Goal: Task Accomplishment & Management: Complete application form

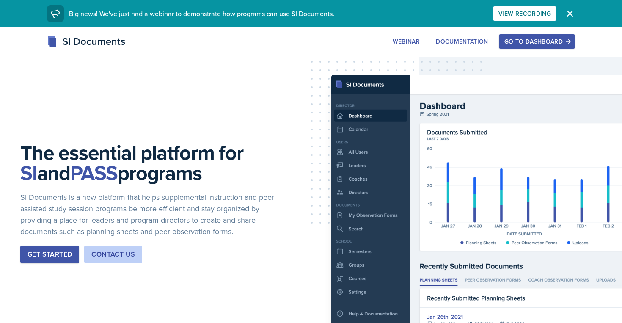
click at [521, 48] on button "Go to Dashboard" at bounding box center [537, 41] width 76 height 14
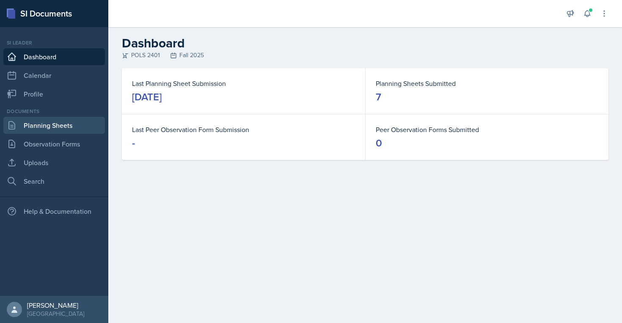
click at [83, 131] on link "Planning Sheets" at bounding box center [54, 125] width 102 height 17
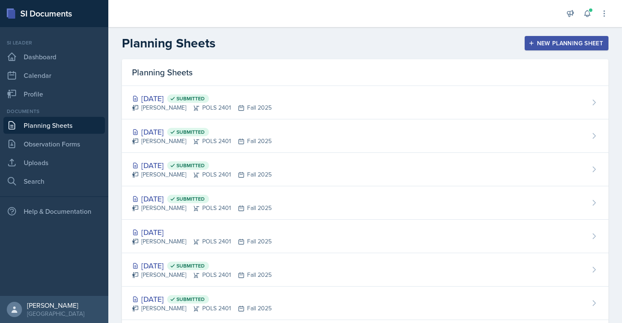
click at [550, 44] on div "New Planning Sheet" at bounding box center [566, 43] width 73 height 7
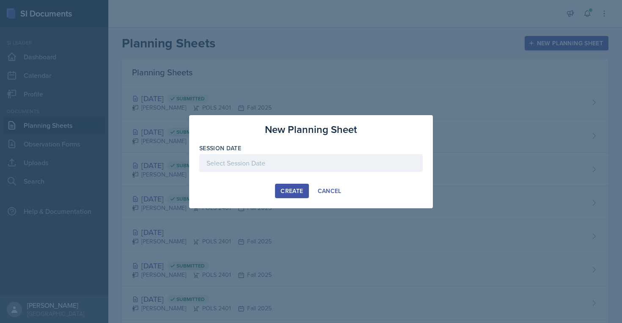
click at [326, 163] on div at bounding box center [311, 163] width 224 height 18
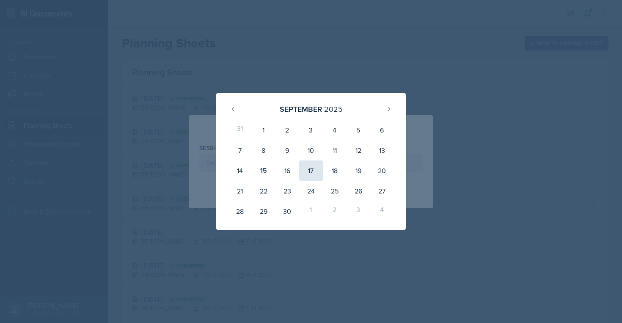
click at [306, 171] on div "17" at bounding box center [311, 170] width 24 height 20
type input "September 17th, 2025"
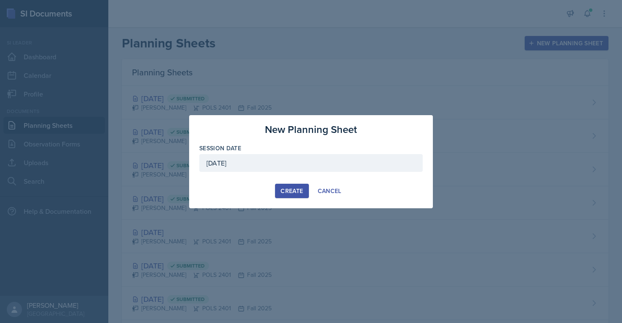
click at [297, 196] on button "Create" at bounding box center [291, 191] width 33 height 14
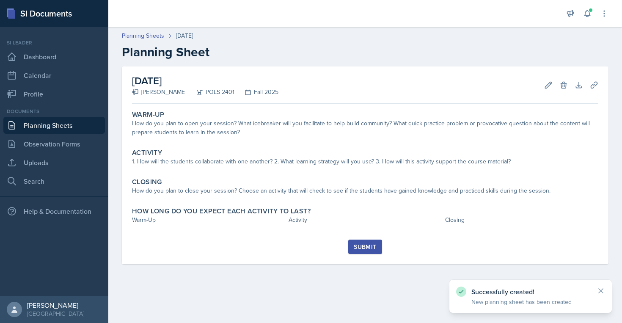
click at [369, 250] on div "Submit" at bounding box center [365, 246] width 22 height 7
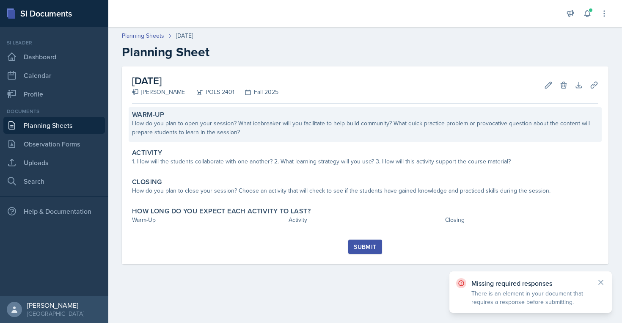
click at [341, 125] on div "How do you plan to open your session? What icebreaker will you facilitate to he…" at bounding box center [365, 128] width 467 height 18
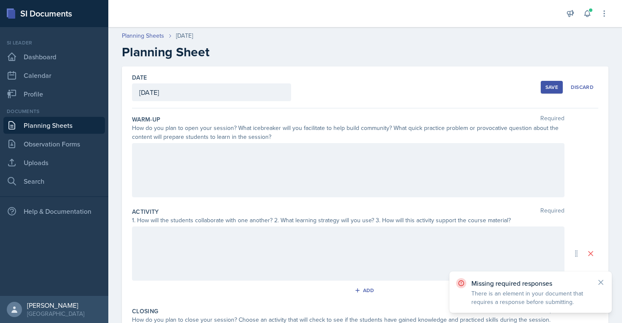
click at [317, 160] on div at bounding box center [348, 170] width 433 height 54
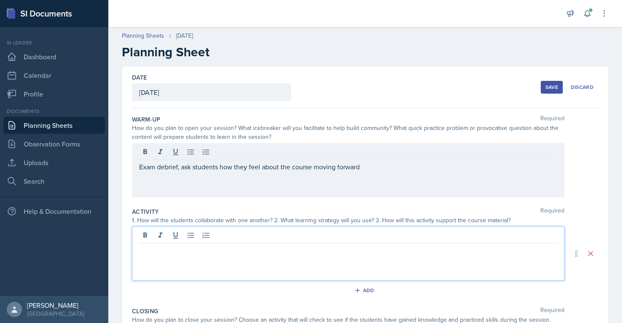
click at [233, 238] on div at bounding box center [348, 253] width 433 height 54
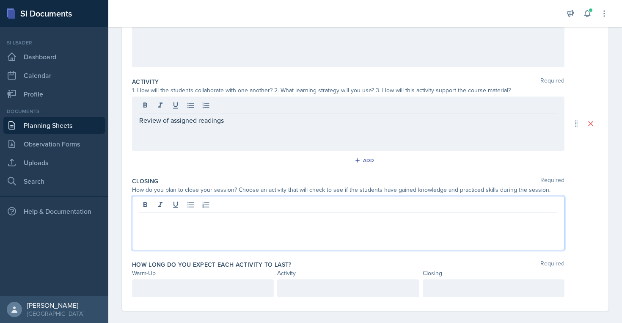
click at [214, 204] on div at bounding box center [348, 223] width 433 height 54
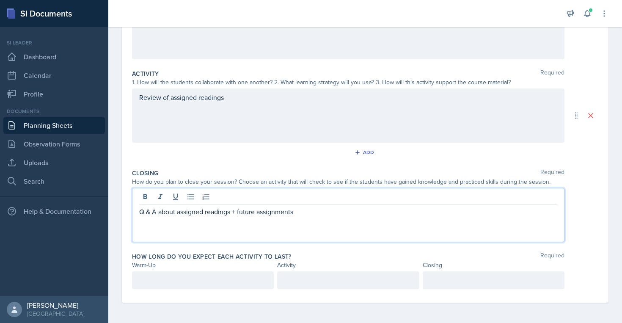
click at [183, 275] on div at bounding box center [203, 280] width 142 height 18
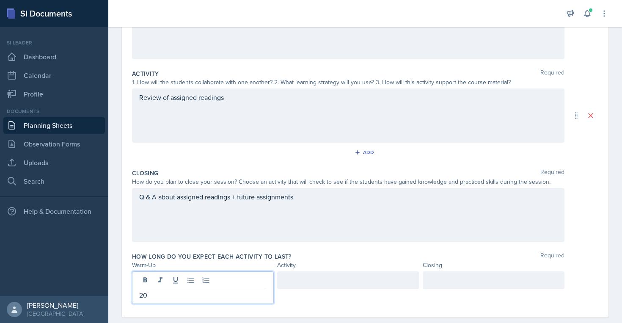
click at [283, 273] on div at bounding box center [348, 280] width 142 height 18
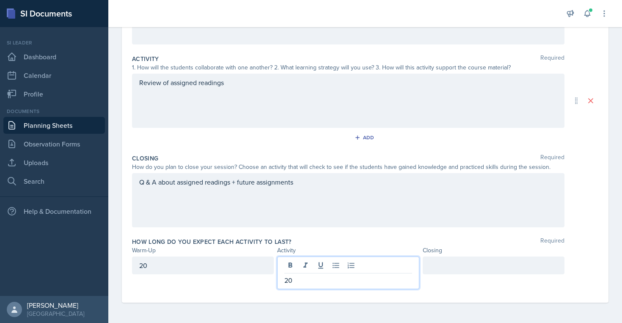
click at [495, 272] on div at bounding box center [494, 266] width 142 height 18
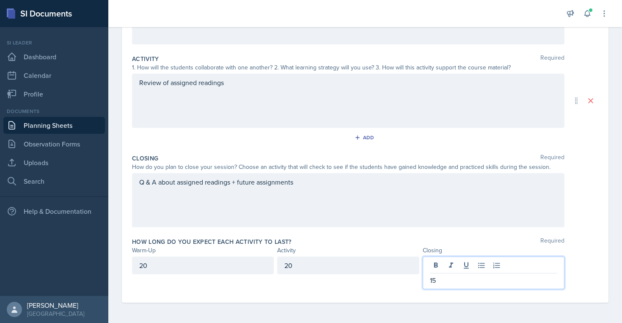
click at [603, 198] on div "Date September 17th, 2025 September 2025 31 1 2 3 4 5 6 7 8 9 10 11 12 13 14 15…" at bounding box center [365, 108] width 487 height 389
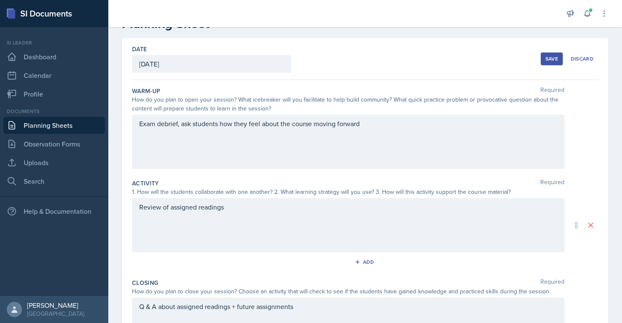
scroll to position [0, 0]
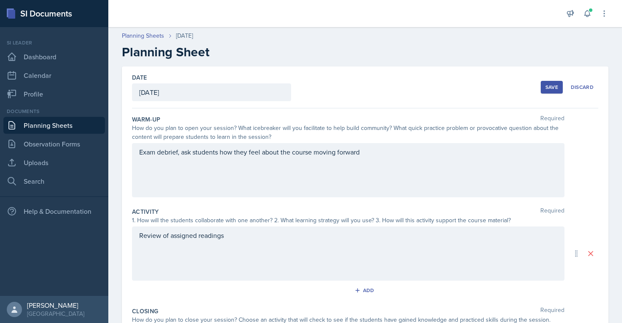
click at [556, 84] on div "Save" at bounding box center [552, 87] width 13 height 7
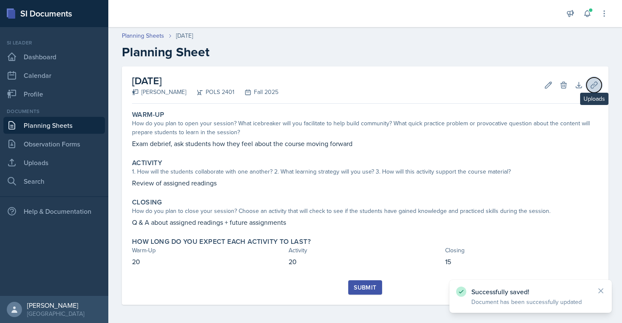
click at [594, 83] on icon at bounding box center [594, 85] width 6 height 6
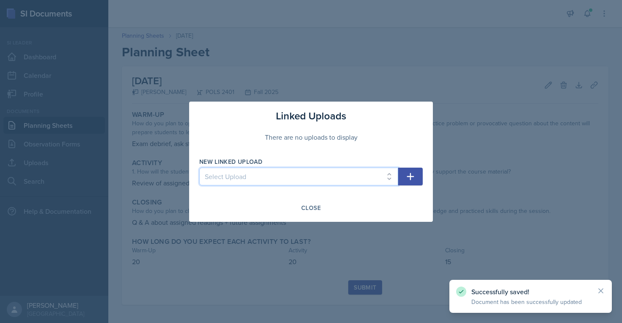
click at [304, 180] on select "Select Upload SI session plan" at bounding box center [298, 177] width 199 height 18
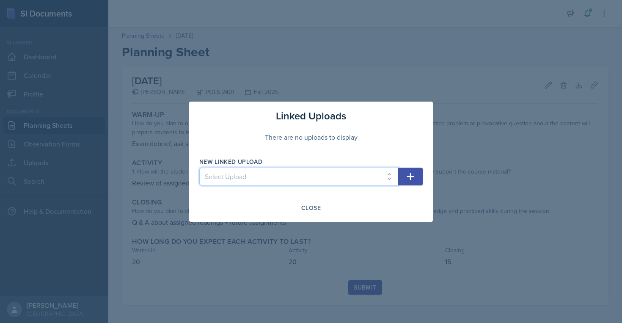
select select "7b551942-0f3a-4e39-ab02-c1a62f3e3199"
click at [199, 168] on select "Select Upload SI session plan" at bounding box center [298, 177] width 199 height 18
click at [411, 171] on button "button" at bounding box center [410, 177] width 25 height 18
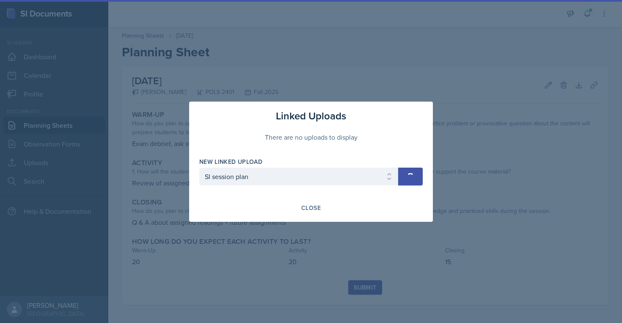
select select
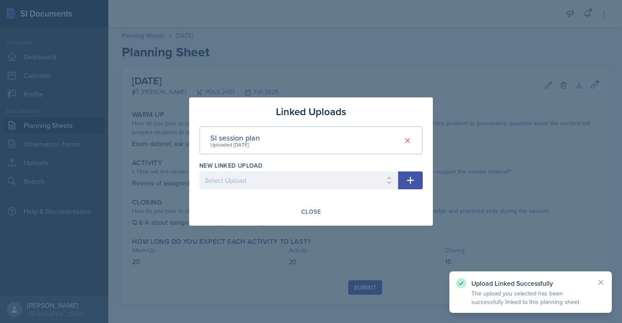
click at [266, 292] on div at bounding box center [311, 161] width 622 height 323
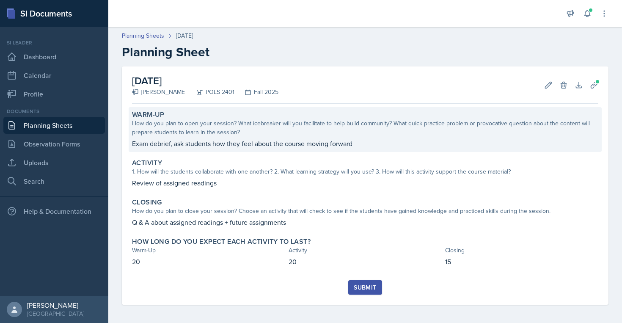
click at [143, 138] on div "Warm-Up How do you plan to open your session? What icebreaker will you facilita…" at bounding box center [365, 129] width 473 height 45
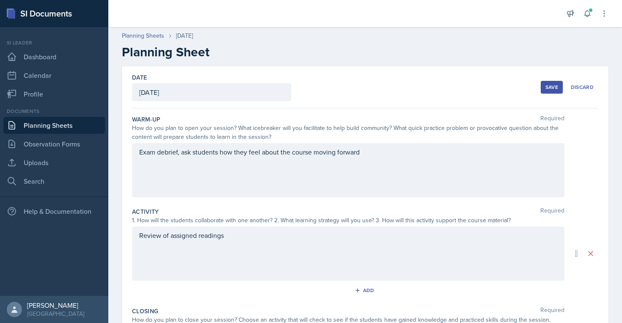
click at [557, 91] on button "Save" at bounding box center [552, 87] width 22 height 13
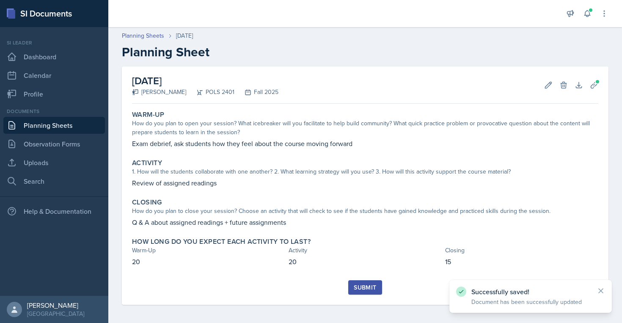
click at [368, 286] on div "Submit" at bounding box center [365, 287] width 22 height 7
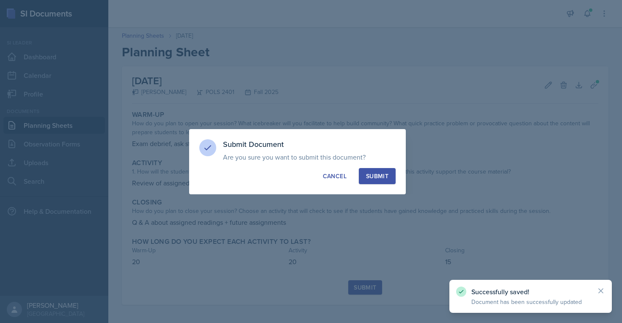
click at [386, 176] on div "Submit" at bounding box center [377, 176] width 22 height 8
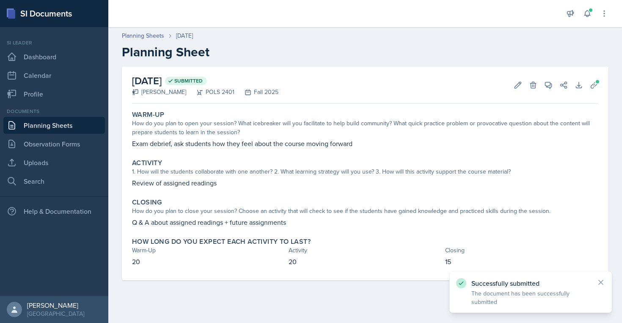
click at [71, 125] on link "Planning Sheets" at bounding box center [54, 125] width 102 height 17
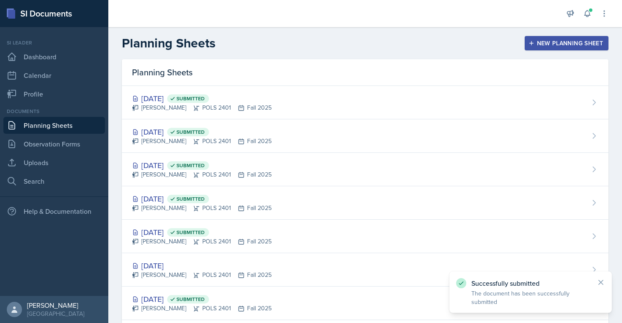
click at [544, 45] on div "New Planning Sheet" at bounding box center [566, 43] width 73 height 7
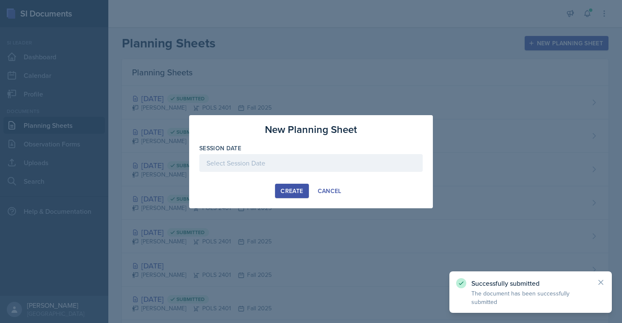
click at [277, 166] on div at bounding box center [311, 163] width 224 height 18
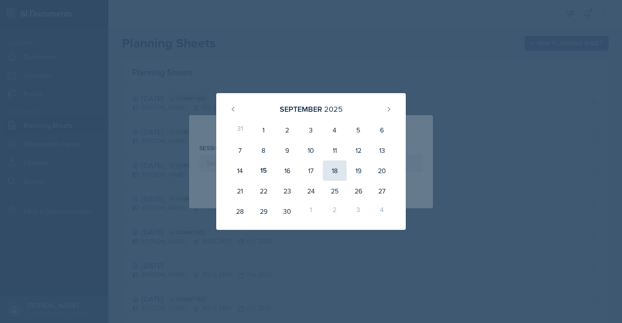
click at [334, 171] on div "18" at bounding box center [335, 170] width 24 height 20
type input "September 18th, 2025"
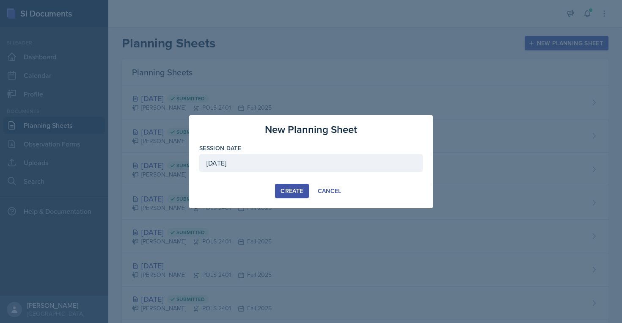
click at [291, 191] on div "Create" at bounding box center [292, 191] width 22 height 7
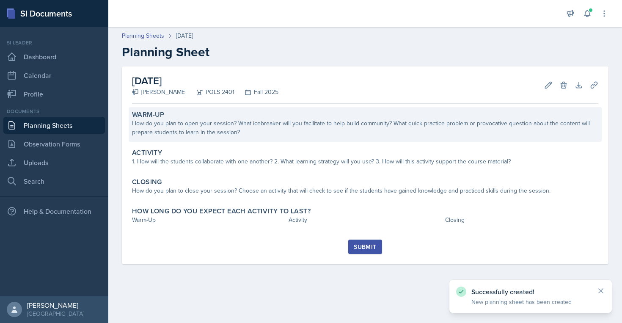
click at [302, 128] on div "How do you plan to open your session? What icebreaker will you facilitate to he…" at bounding box center [365, 128] width 467 height 18
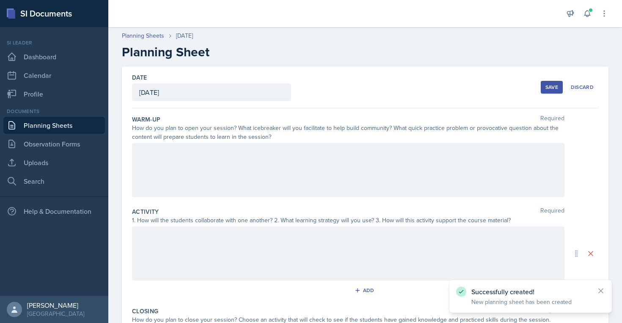
click at [301, 151] on div at bounding box center [348, 170] width 433 height 54
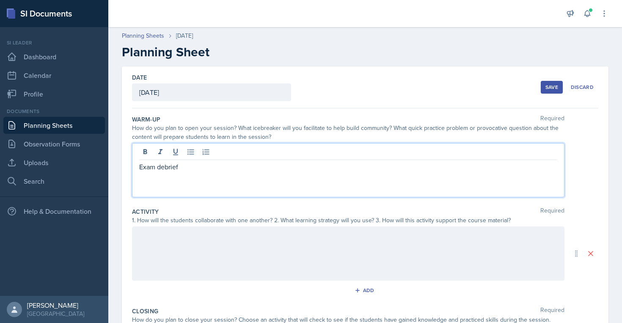
click at [280, 231] on div at bounding box center [348, 253] width 433 height 54
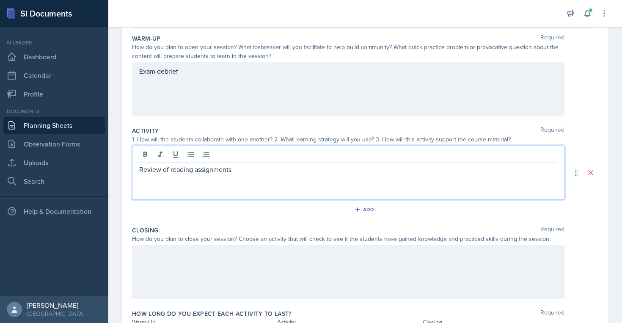
click at [270, 282] on div at bounding box center [348, 272] width 433 height 54
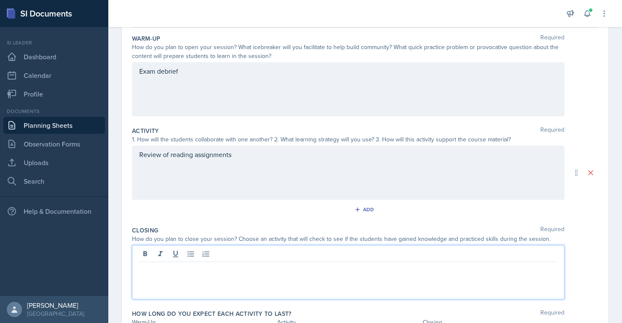
scroll to position [96, 0]
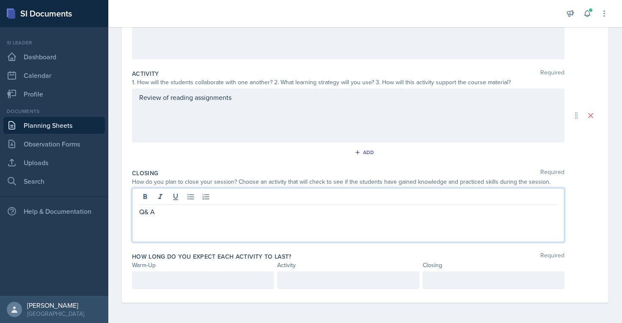
click at [206, 283] on p at bounding box center [202, 280] width 127 height 10
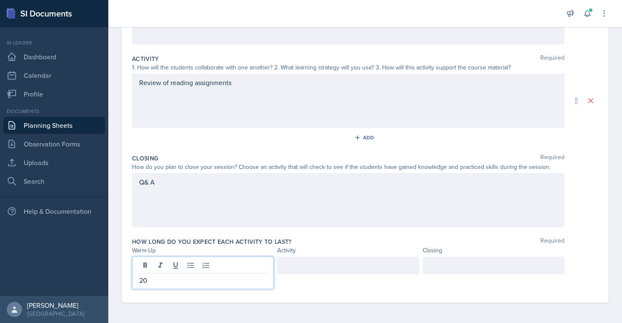
click at [297, 272] on div at bounding box center [348, 266] width 142 height 18
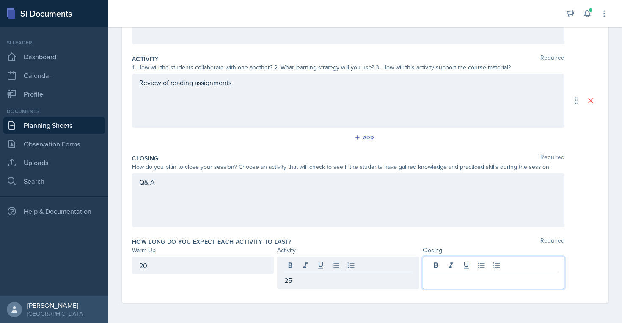
click at [445, 260] on div at bounding box center [494, 273] width 142 height 33
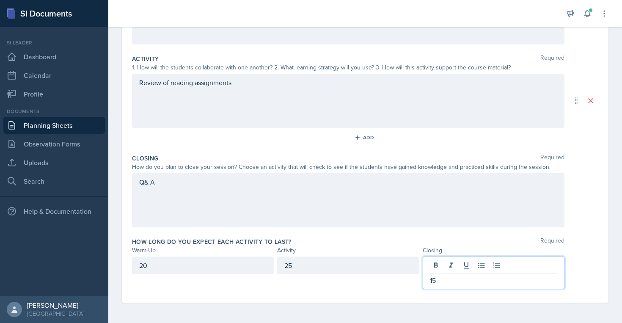
click at [543, 133] on div "Add" at bounding box center [365, 139] width 467 height 16
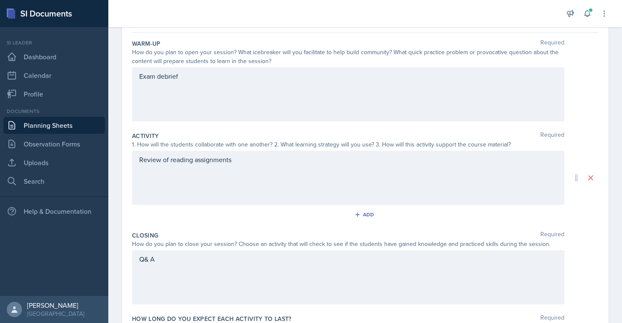
scroll to position [0, 0]
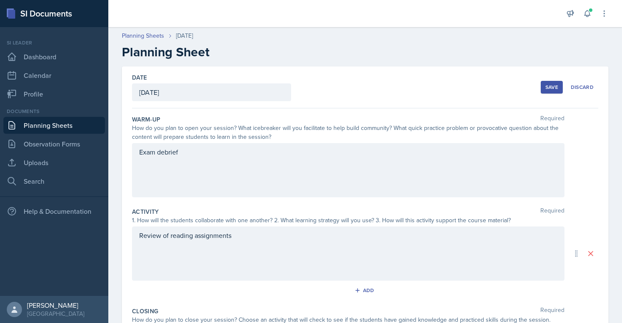
click at [548, 87] on div "Save" at bounding box center [552, 87] width 13 height 7
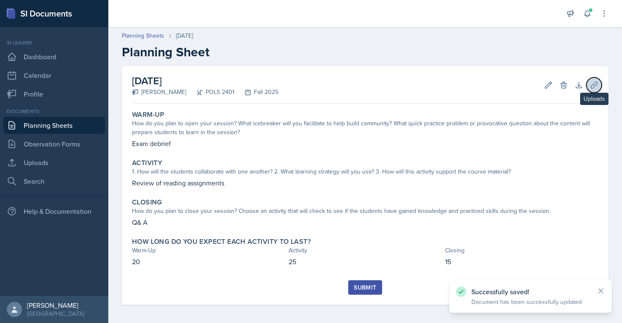
click at [588, 82] on button "Uploads" at bounding box center [594, 84] width 15 height 15
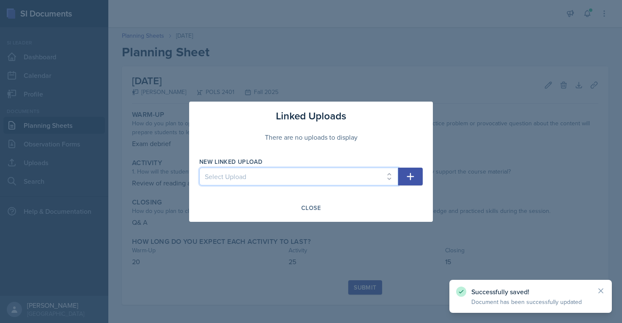
click at [393, 177] on select "Select Upload SI session plan" at bounding box center [298, 177] width 199 height 18
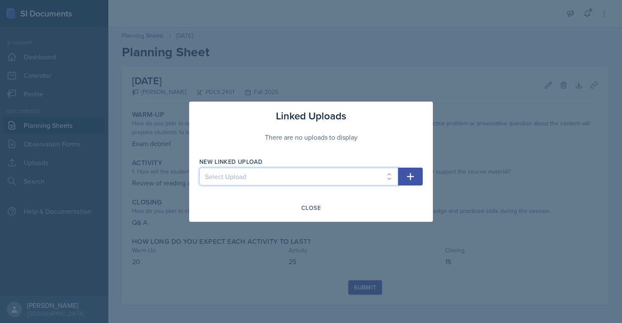
select select "7b551942-0f3a-4e39-ab02-c1a62f3e3199"
click at [199, 168] on select "Select Upload SI session plan" at bounding box center [298, 177] width 199 height 18
click at [412, 177] on icon "button" at bounding box center [411, 176] width 10 height 10
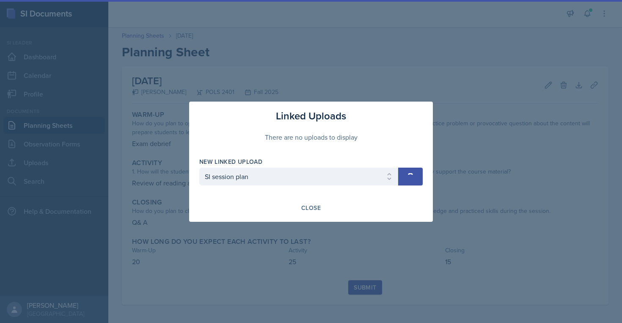
select select
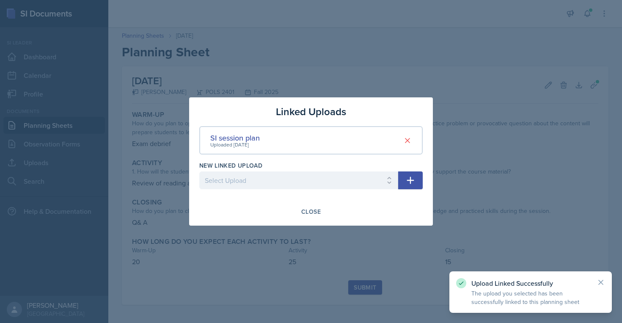
click at [372, 247] on div at bounding box center [311, 161] width 622 height 323
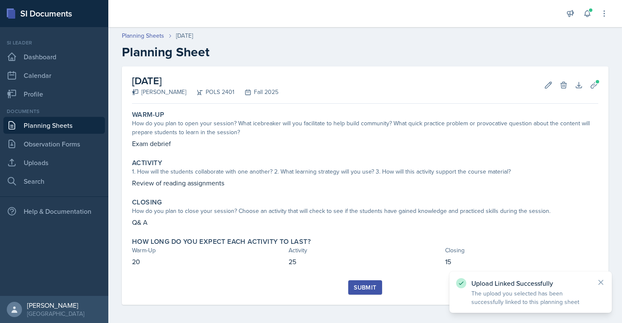
click at [367, 287] on div "Submit" at bounding box center [365, 287] width 22 height 7
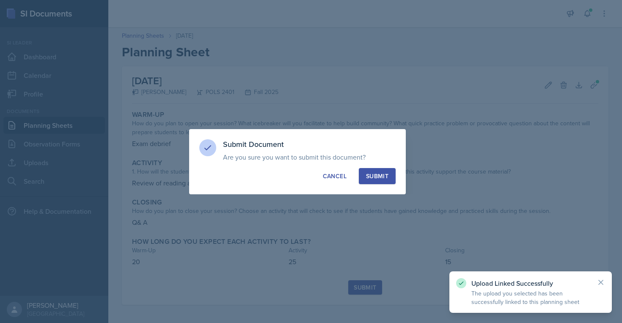
click at [383, 176] on div "Submit" at bounding box center [377, 176] width 22 height 8
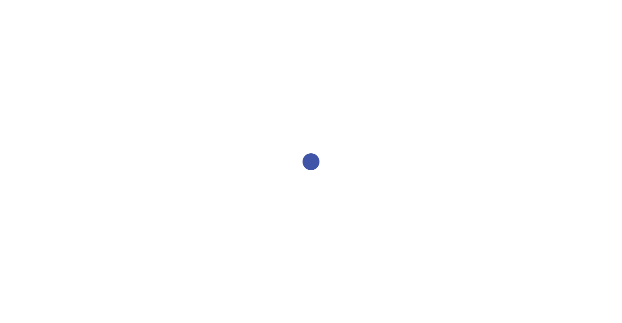
select select "2bed604d-1099-4043-b1bc-2365e8740244"
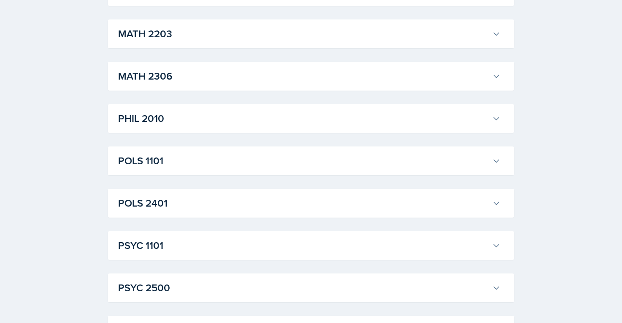
scroll to position [1029, 0]
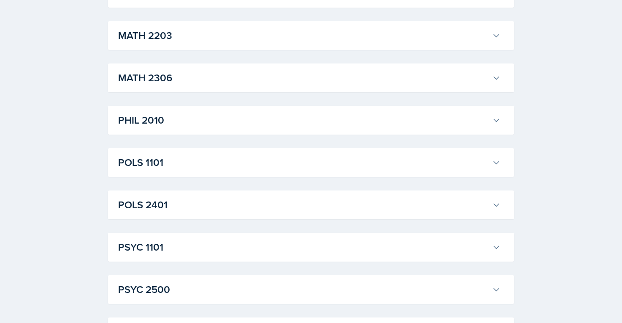
click at [147, 167] on h3 "POLS 1101" at bounding box center [303, 162] width 371 height 15
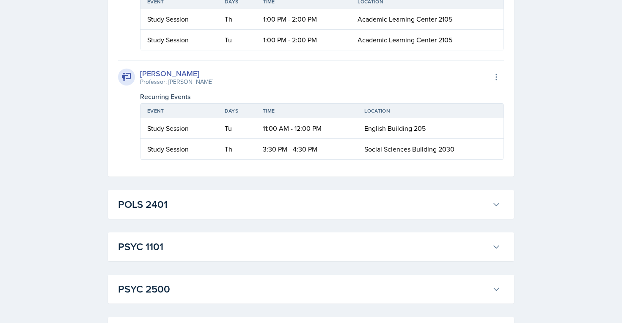
scroll to position [1937, 0]
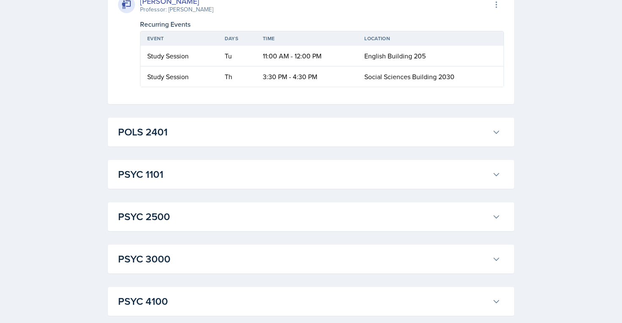
click at [166, 140] on h3 "POLS 2401" at bounding box center [303, 131] width 371 height 15
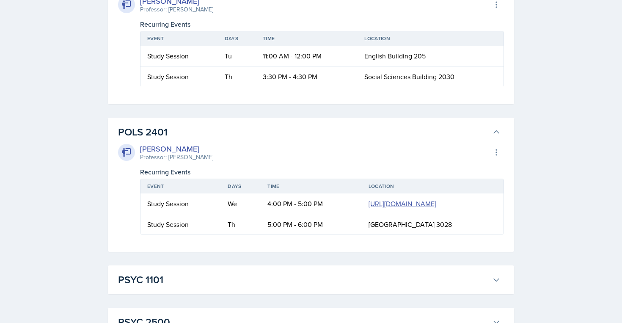
scroll to position [2169, 0]
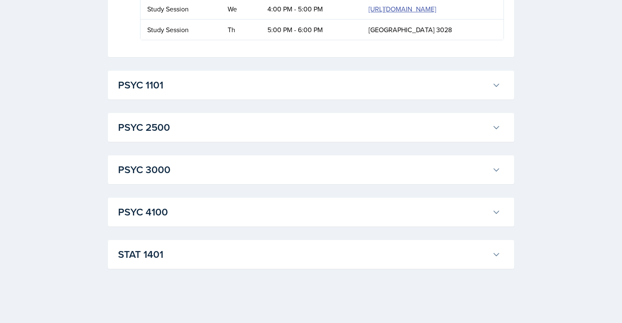
click at [168, 93] on h3 "PSYC 1101" at bounding box center [303, 84] width 371 height 15
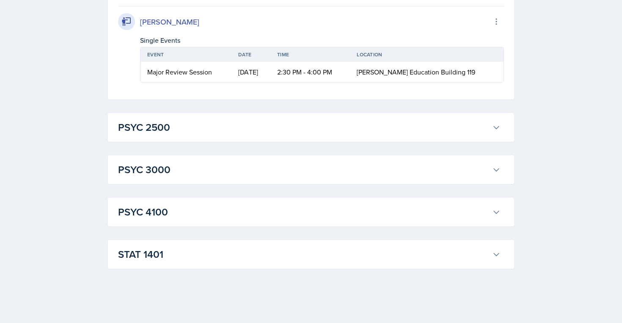
scroll to position [3624, 0]
click at [168, 120] on h3 "PSYC 2500" at bounding box center [303, 127] width 371 height 15
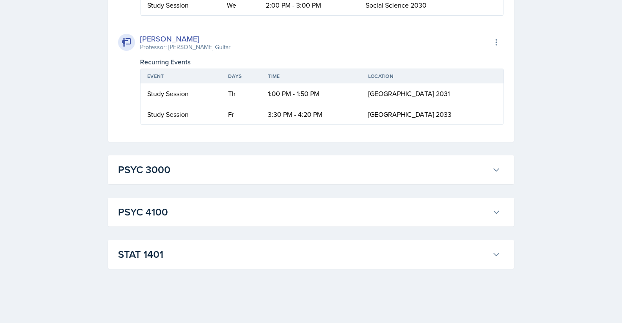
scroll to position [3963, 0]
click at [170, 179] on button "PSYC 3000" at bounding box center [309, 169] width 386 height 19
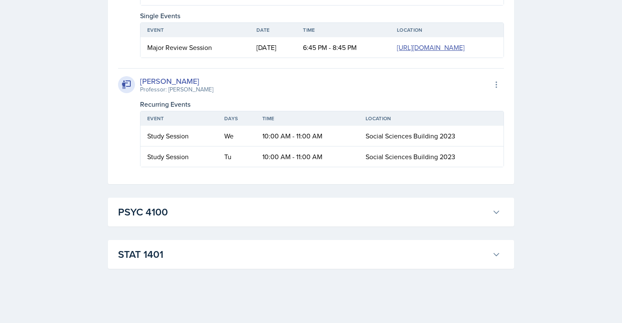
scroll to position [4425, 0]
click at [170, 215] on h3 "PSYC 4100" at bounding box center [303, 211] width 371 height 15
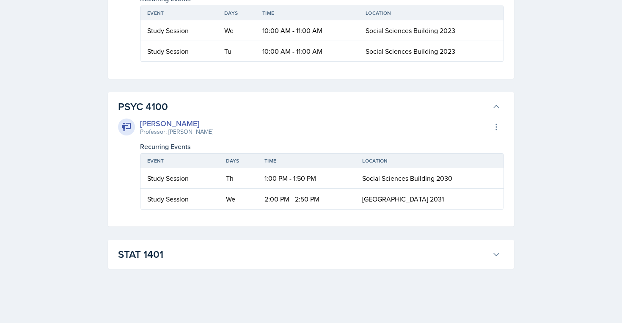
click at [166, 269] on div "STAT [GEOGRAPHIC_DATA][PERSON_NAME] Professor: [PERSON_NAME] Export to Google C…" at bounding box center [311, 254] width 406 height 29
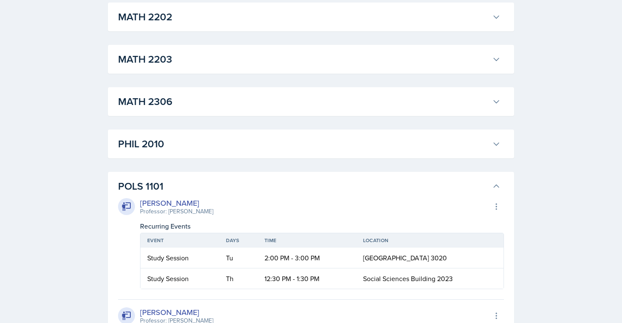
scroll to position [845, 0]
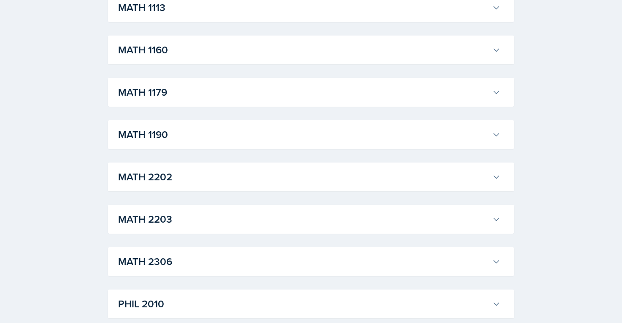
click at [161, 301] on h3 "PHIL 2010" at bounding box center [303, 303] width 371 height 15
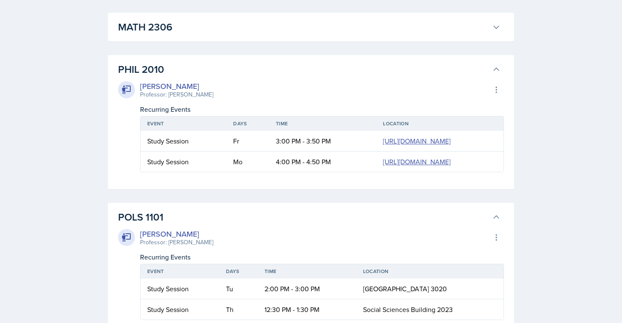
scroll to position [1081, 0]
click at [383, 166] on link "[URL][DOMAIN_NAME]" at bounding box center [417, 160] width 68 height 9
